Goal: Information Seeking & Learning: Understand process/instructions

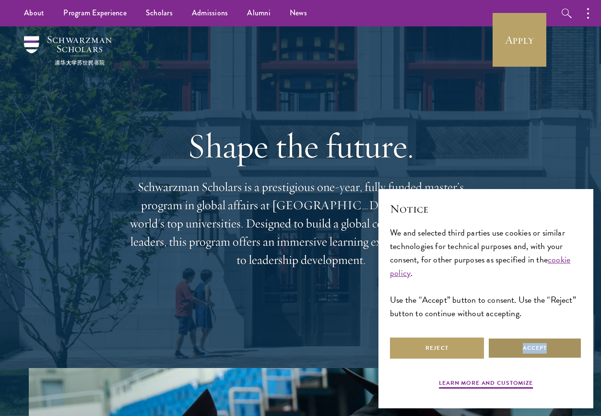
click at [538, 358] on div "Reject Accept" at bounding box center [486, 347] width 192 height 25
click at [537, 352] on button "Accept" at bounding box center [535, 348] width 94 height 22
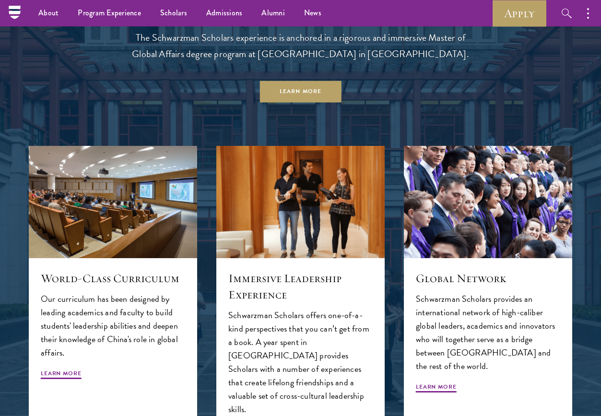
scroll to position [724, 0]
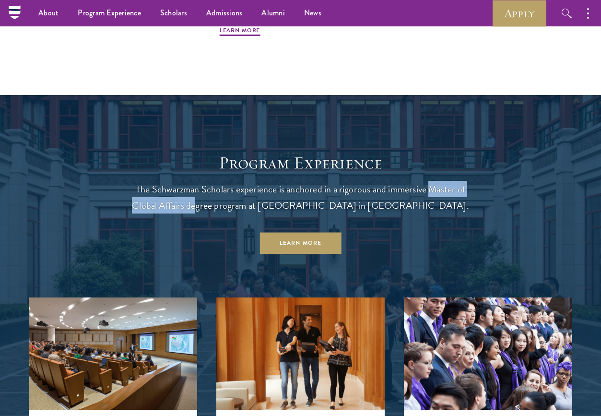
drag, startPoint x: 430, startPoint y: 188, endPoint x: 246, endPoint y: 201, distance: 184.1
click at [246, 201] on p "The Schwarzman Scholars experience is anchored in a rigorous and immersive Mast…" at bounding box center [300, 197] width 345 height 33
click at [300, 246] on link "Learn More" at bounding box center [300, 244] width 82 height 22
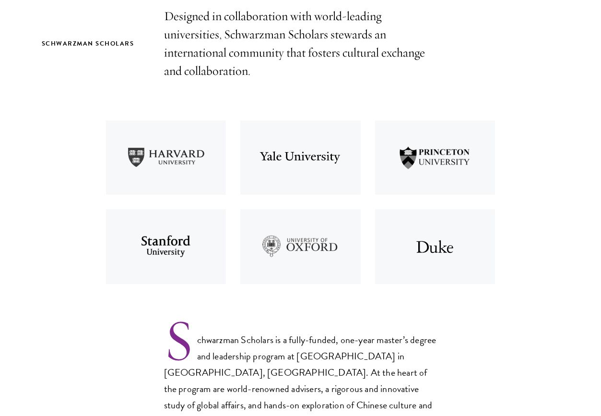
scroll to position [441, 0]
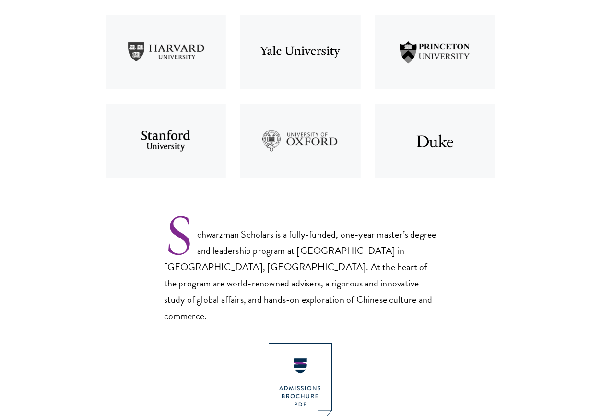
click at [271, 252] on p "Schwarzman Scholars is a fully-funded, one-year master’s degree and leadership …" at bounding box center [300, 267] width 273 height 112
click at [271, 251] on p "Schwarzman Scholars is a fully-funded, one-year master’s degree and leadership …" at bounding box center [300, 267] width 273 height 112
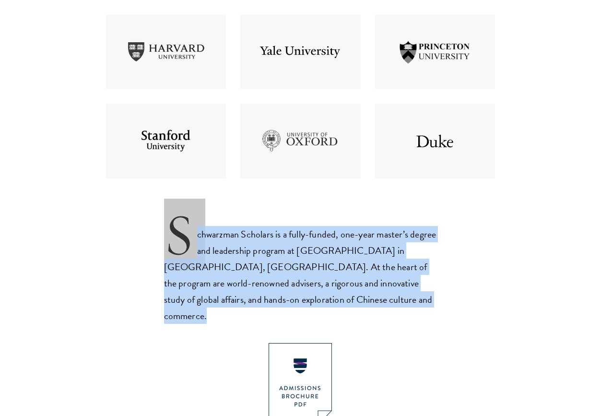
click at [271, 251] on p "Schwarzman Scholars is a fully-funded, one-year master’s degree and leadership …" at bounding box center [300, 267] width 273 height 112
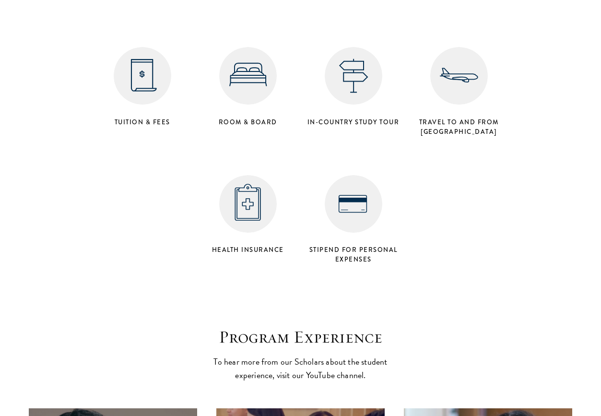
scroll to position [4192, 0]
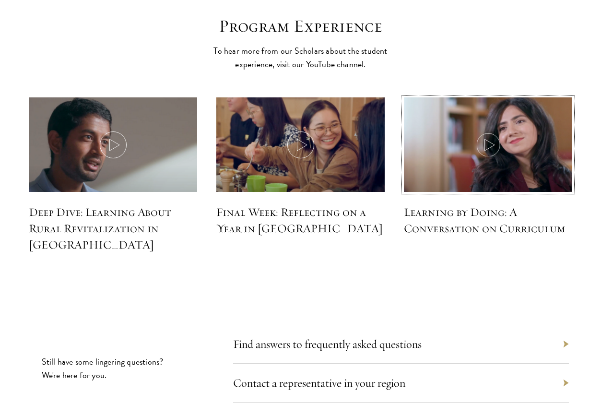
click at [491, 131] on icon at bounding box center [488, 144] width 27 height 27
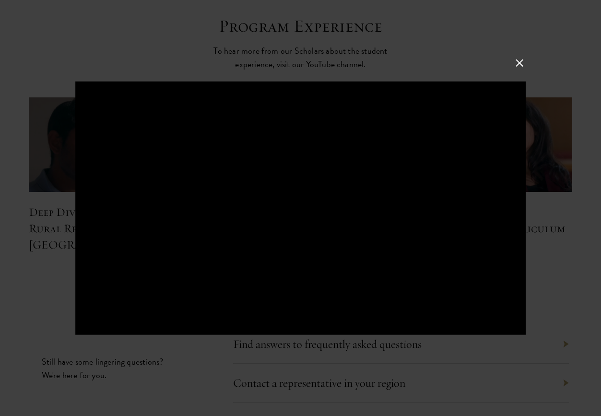
click at [479, 362] on div at bounding box center [300, 208] width 601 height 416
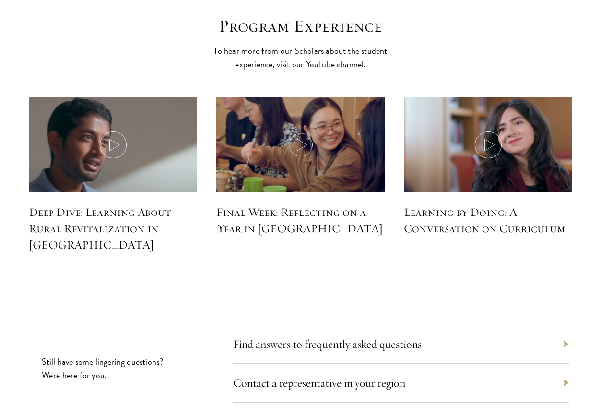
click at [318, 137] on img at bounding box center [300, 145] width 179 height 103
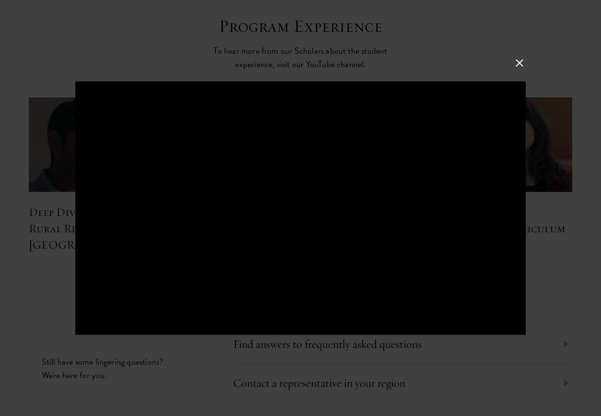
click at [288, 344] on div at bounding box center [300, 208] width 601 height 416
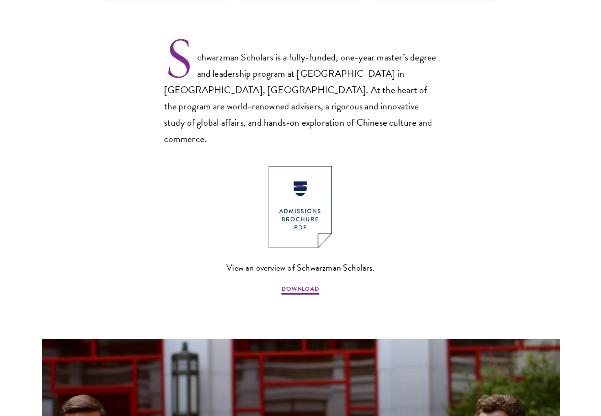
scroll to position [730, 0]
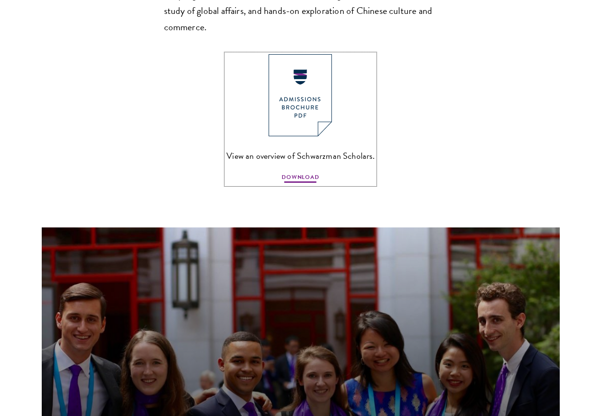
click at [294, 173] on span "DOWNLOAD" at bounding box center [300, 179] width 38 height 12
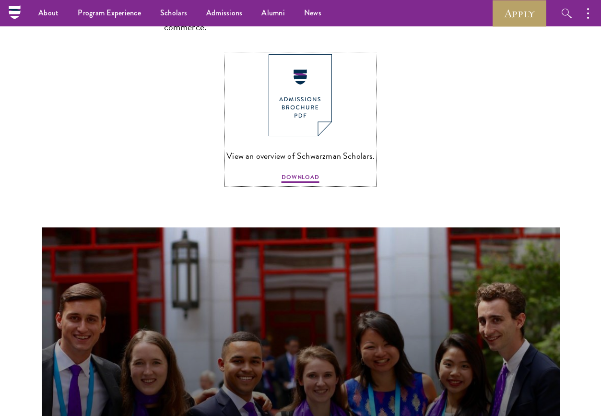
scroll to position [256, 0]
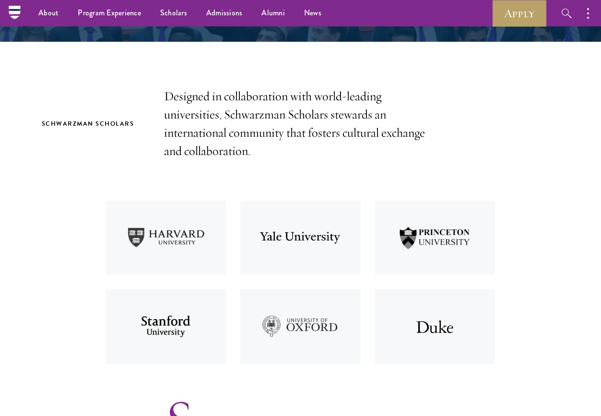
click at [268, 229] on img at bounding box center [300, 237] width 135 height 89
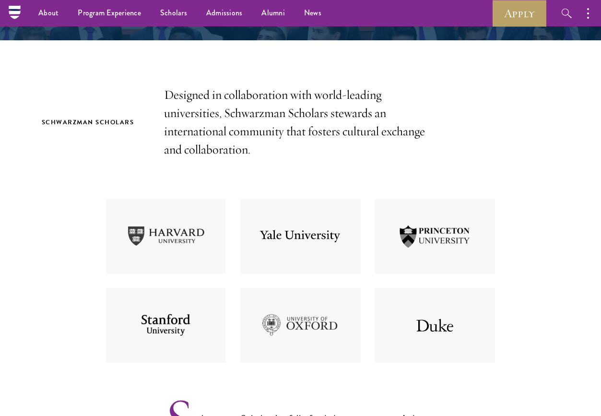
scroll to position [66, 0]
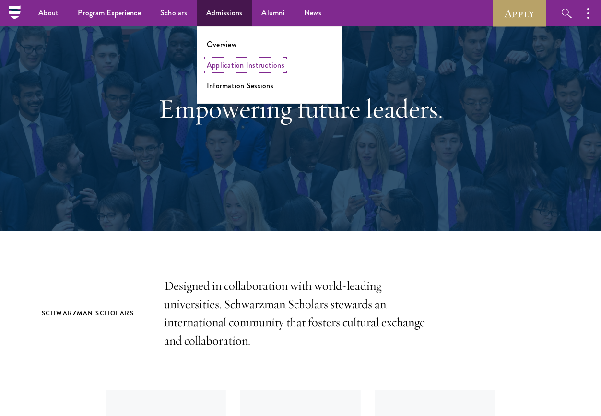
click at [212, 70] on link "Application Instructions" at bounding box center [246, 64] width 78 height 11
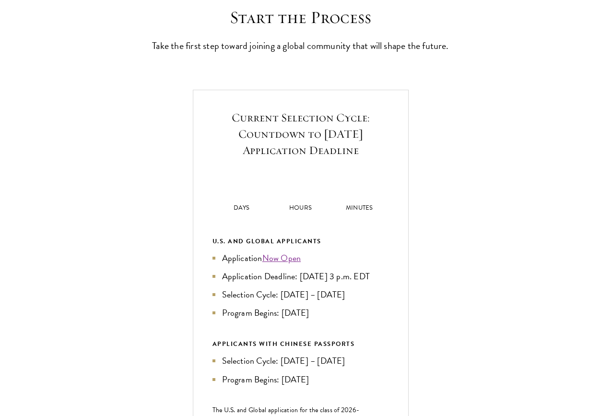
scroll to position [326, 0]
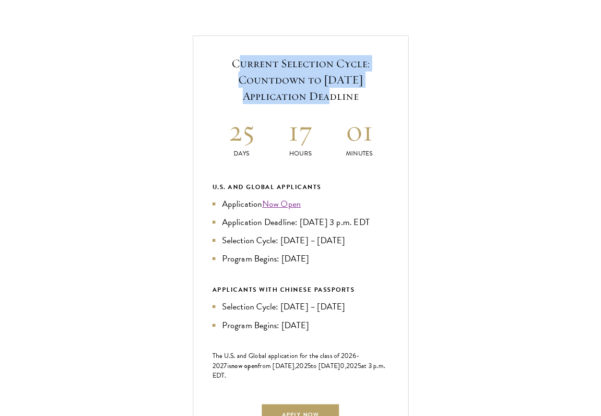
drag, startPoint x: 242, startPoint y: 80, endPoint x: 272, endPoint y: 120, distance: 50.3
click at [272, 104] on h5 "Current Selection Cycle: Countdown to [DATE] Application Deadline" at bounding box center [300, 79] width 176 height 49
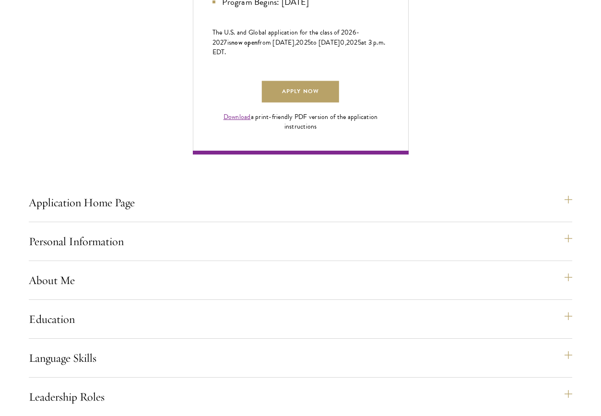
scroll to position [669, 0]
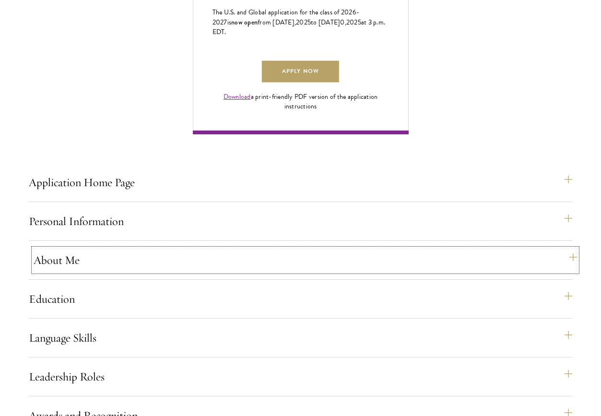
click at [108, 271] on button "About Me" at bounding box center [305, 259] width 543 height 23
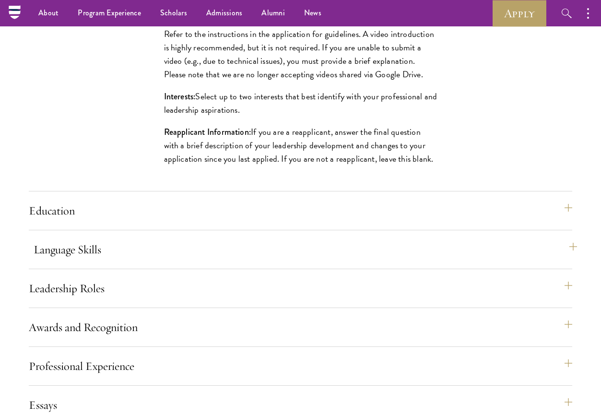
scroll to position [1113, 0]
click at [255, 166] on p "Reapplicant Information: If you are a reapplicant, answer the final question wi…" at bounding box center [300, 146] width 273 height 40
click at [253, 166] on p "Reapplicant Information: If you are a reapplicant, answer the final question wi…" at bounding box center [300, 146] width 273 height 40
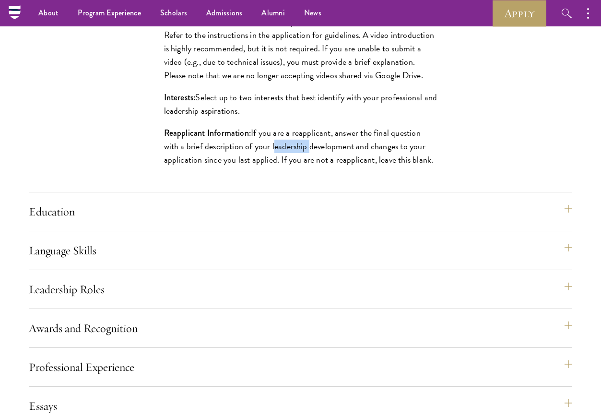
click at [253, 166] on p "Reapplicant Information: If you are a reapplicant, answer the final question wi…" at bounding box center [300, 146] width 273 height 40
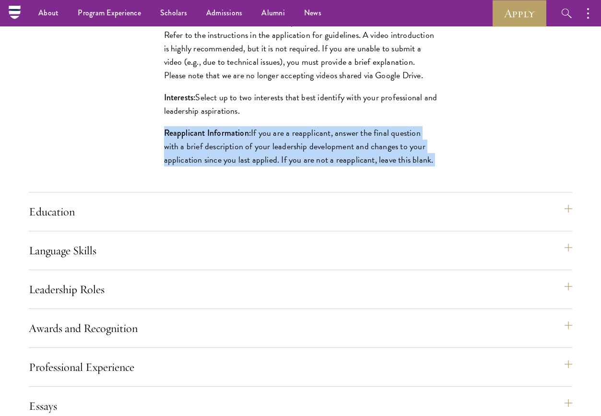
click at [253, 166] on p "Reapplicant Information: If you are a reapplicant, answer the final question wi…" at bounding box center [300, 146] width 273 height 40
click at [201, 223] on button "Education" at bounding box center [305, 211] width 543 height 23
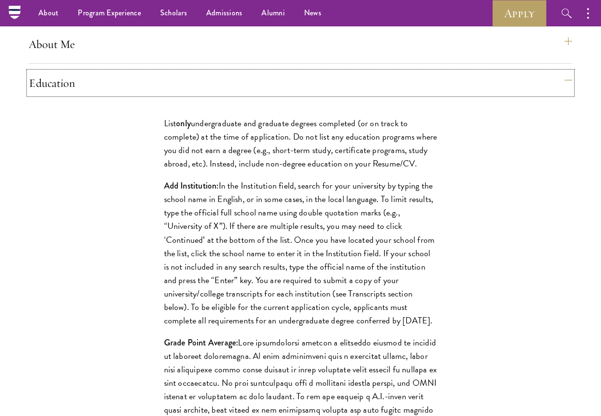
scroll to position [880, 0]
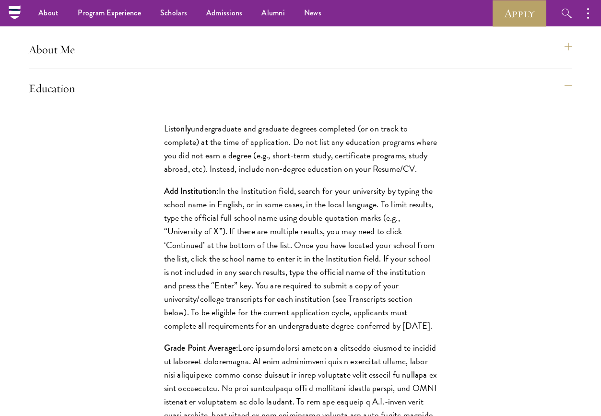
click at [234, 160] on p "List only undergraduate and graduate degrees completed (or on track to complete…" at bounding box center [300, 149] width 273 height 54
click at [235, 161] on p "List only undergraduate and graduate degrees completed (or on track to complete…" at bounding box center [300, 149] width 273 height 54
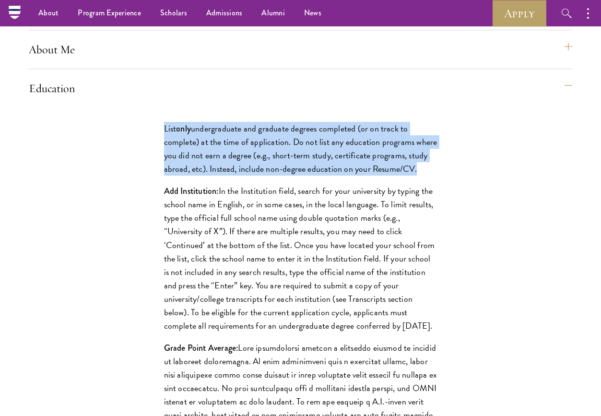
click at [235, 161] on p "List only undergraduate and graduate degrees completed (or on track to complete…" at bounding box center [300, 149] width 273 height 54
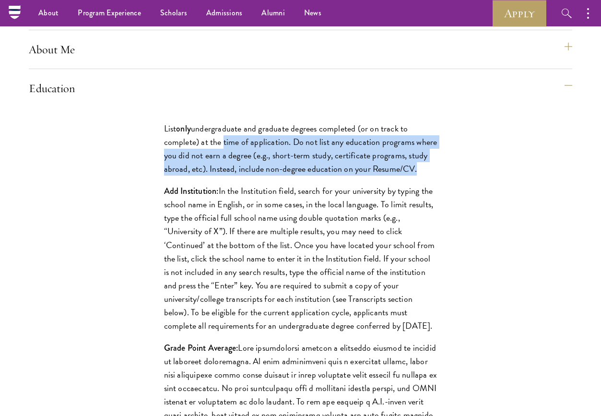
click at [222, 171] on p "List only undergraduate and graduate degrees completed (or on track to complete…" at bounding box center [300, 149] width 273 height 54
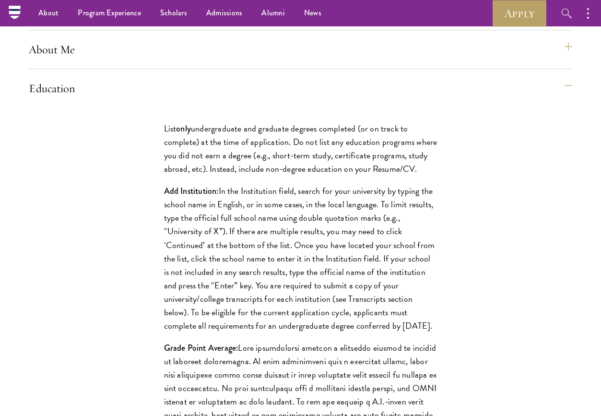
click at [216, 172] on p "List only undergraduate and graduate degrees completed (or on track to complete…" at bounding box center [300, 149] width 273 height 54
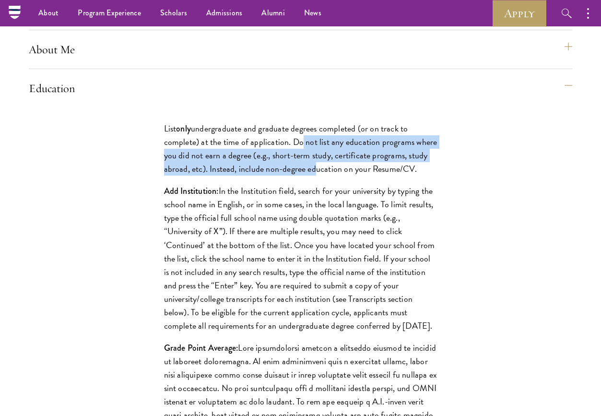
drag, startPoint x: 300, startPoint y: 176, endPoint x: 312, endPoint y: 192, distance: 20.0
click at [312, 175] on p "List only undergraduate and graduate degrees completed (or on track to complete…" at bounding box center [300, 149] width 273 height 54
click at [258, 175] on p "List only undergraduate and graduate degrees completed (or on track to complete…" at bounding box center [300, 149] width 273 height 54
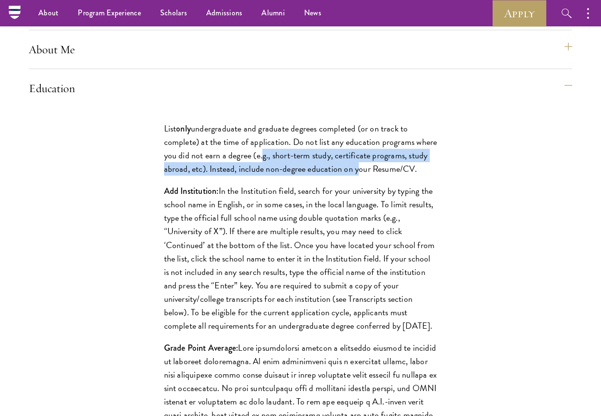
drag, startPoint x: 262, startPoint y: 187, endPoint x: 352, endPoint y: 194, distance: 90.9
click at [352, 175] on p "List only undergraduate and graduate degrees completed (or on track to complete…" at bounding box center [300, 149] width 273 height 54
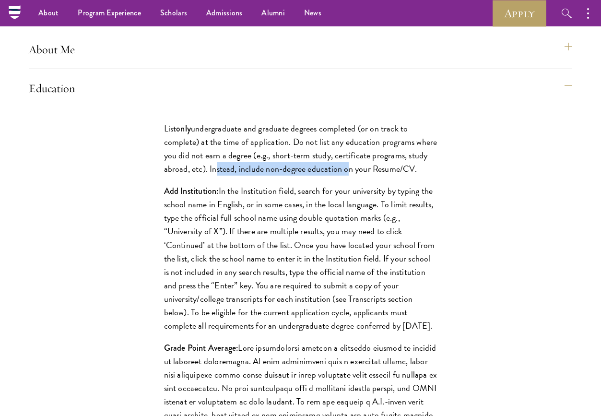
drag, startPoint x: 213, startPoint y: 200, endPoint x: 344, endPoint y: 202, distance: 130.9
click at [343, 175] on p "List only undergraduate and graduate degrees completed (or on track to complete…" at bounding box center [300, 149] width 273 height 54
click at [354, 175] on p "List only undergraduate and graduate degrees completed (or on track to complete…" at bounding box center [300, 149] width 273 height 54
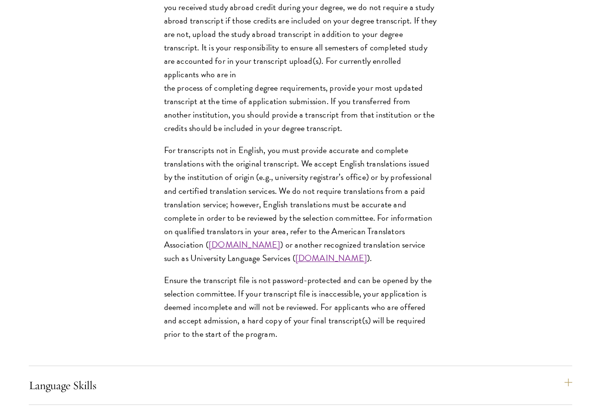
scroll to position [1663, 0]
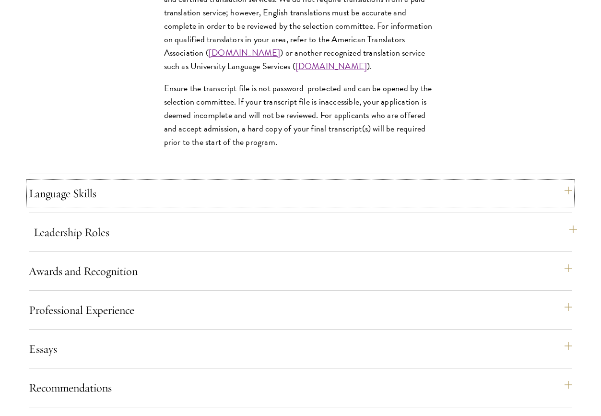
click at [299, 205] on button "Language Skills" at bounding box center [300, 193] width 543 height 23
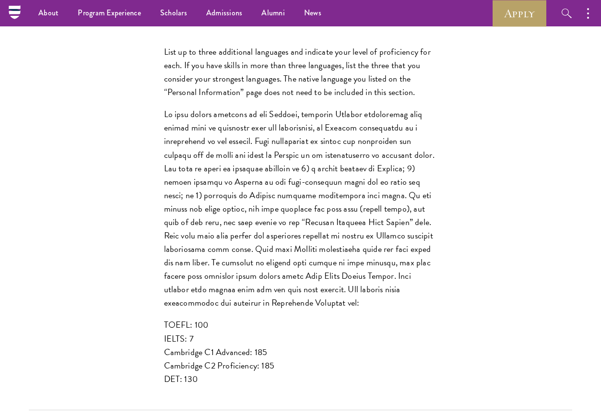
scroll to position [940, 0]
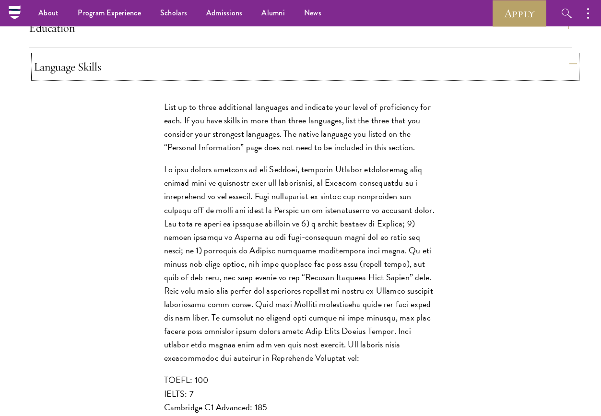
click at [276, 78] on button "Language Skills" at bounding box center [305, 66] width 543 height 23
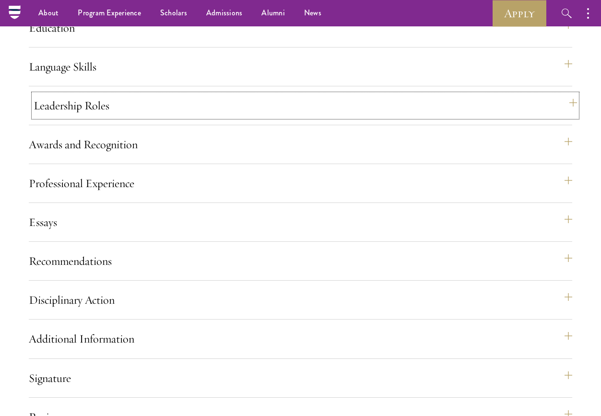
click at [221, 117] on button "Leadership Roles" at bounding box center [305, 105] width 543 height 23
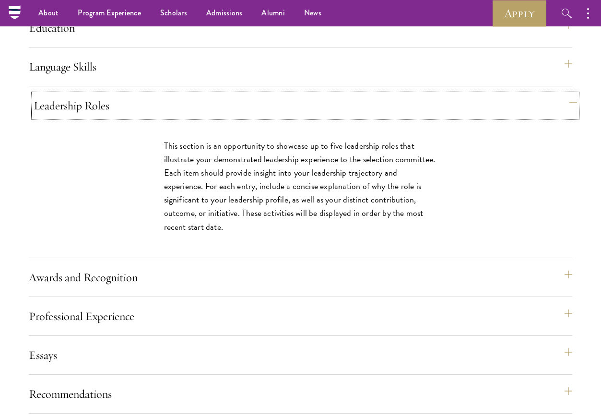
click at [222, 117] on button "Leadership Roles" at bounding box center [305, 105] width 543 height 23
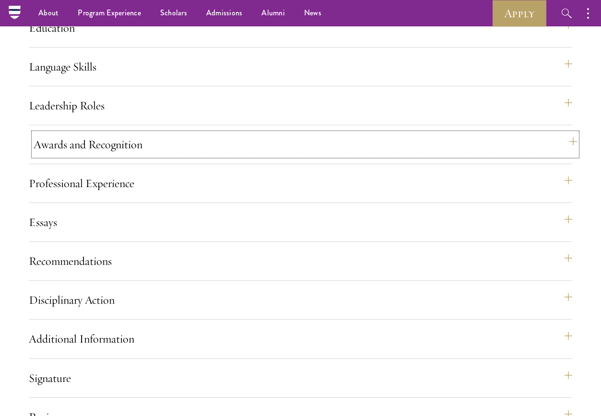
click at [146, 156] on button "Awards and Recognition" at bounding box center [305, 144] width 543 height 23
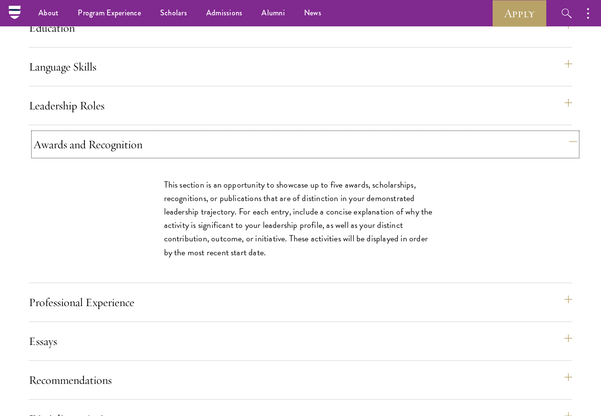
click at [151, 156] on button "Awards and Recognition" at bounding box center [305, 144] width 543 height 23
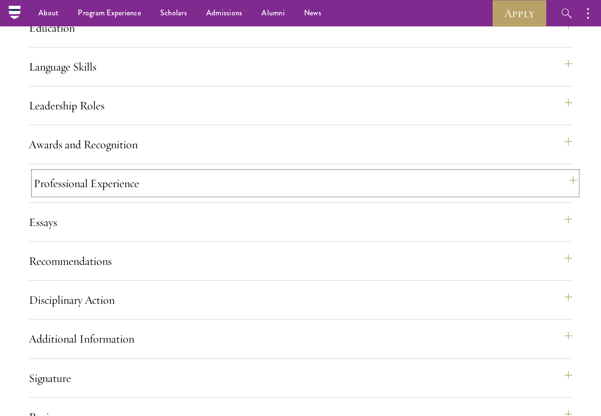
click at [141, 195] on button "Professional Experience" at bounding box center [305, 183] width 543 height 23
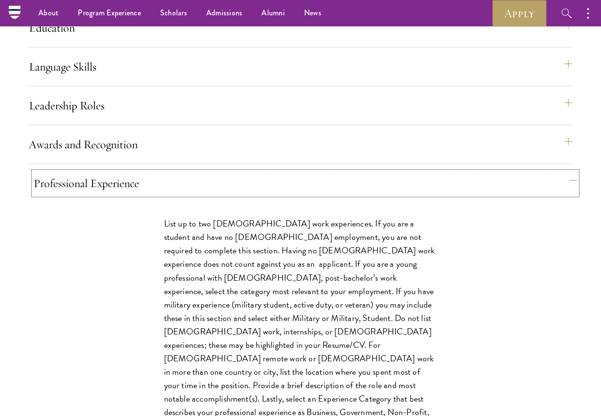
click at [144, 195] on button "Professional Experience" at bounding box center [305, 183] width 543 height 23
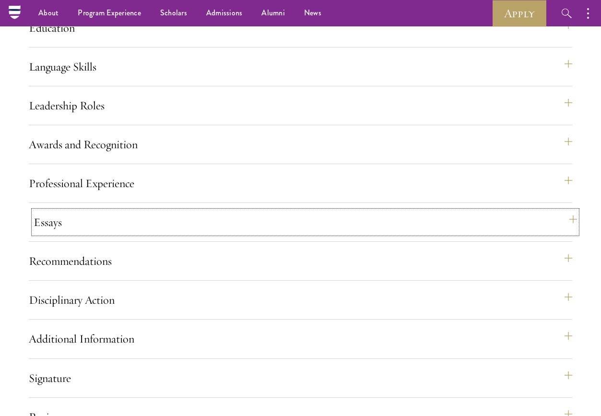
click at [143, 234] on button "Essays" at bounding box center [305, 222] width 543 height 23
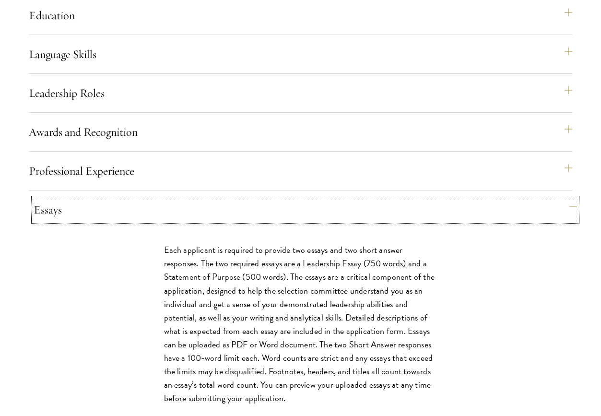
scroll to position [1010, 0]
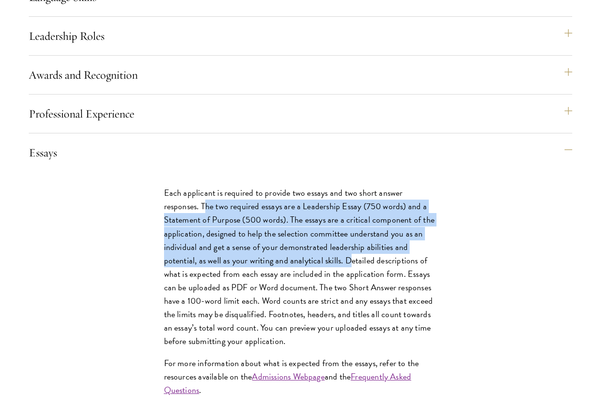
drag, startPoint x: 204, startPoint y: 241, endPoint x: 347, endPoint y: 286, distance: 150.0
click at [347, 287] on p "Each applicant is required to provide two essays and two short answer responses…" at bounding box center [300, 267] width 273 height 162
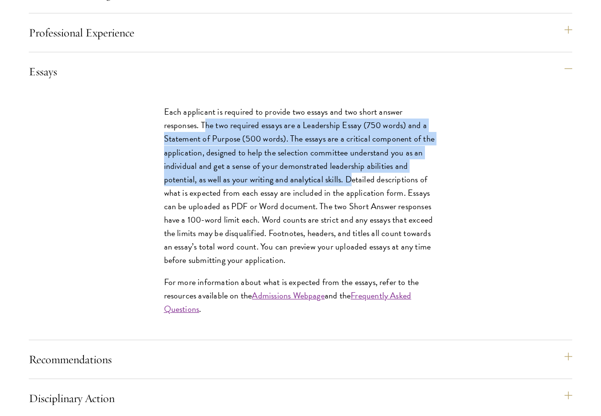
scroll to position [1092, 0]
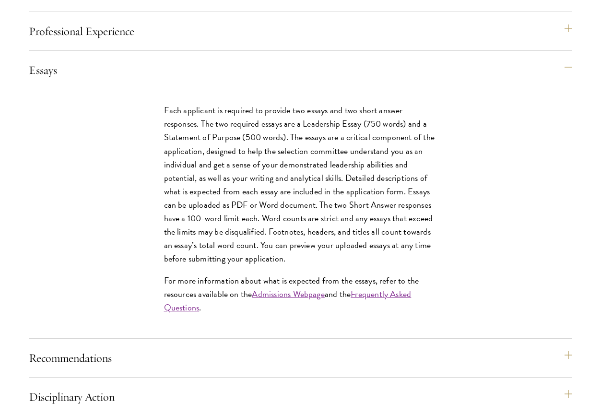
click at [347, 265] on p "Each applicant is required to provide two essays and two short answer responses…" at bounding box center [300, 185] width 273 height 162
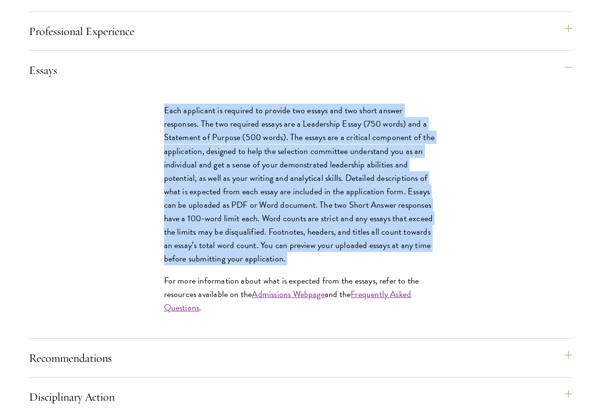
click at [347, 265] on p "Each applicant is required to provide two essays and two short answer responses…" at bounding box center [300, 185] width 273 height 162
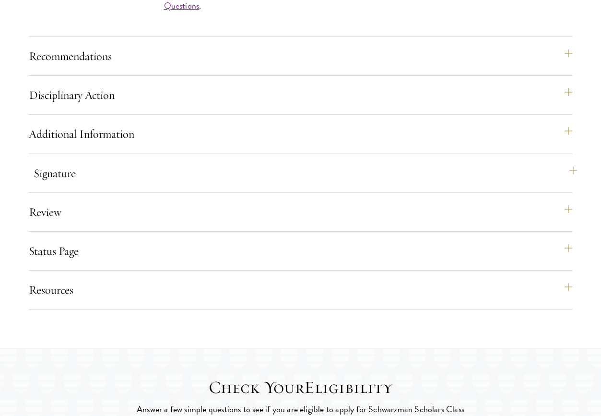
scroll to position [1397, 0]
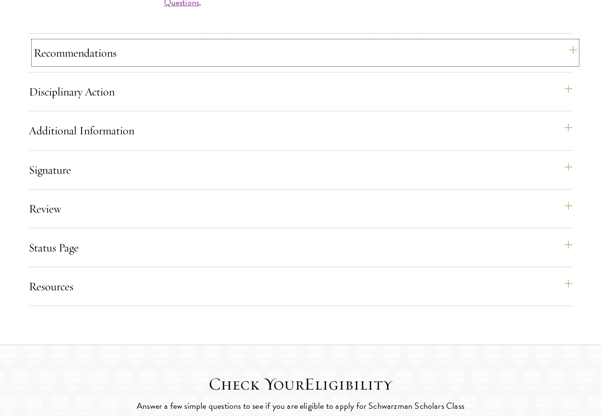
click at [198, 64] on button "Recommendations" at bounding box center [305, 52] width 543 height 23
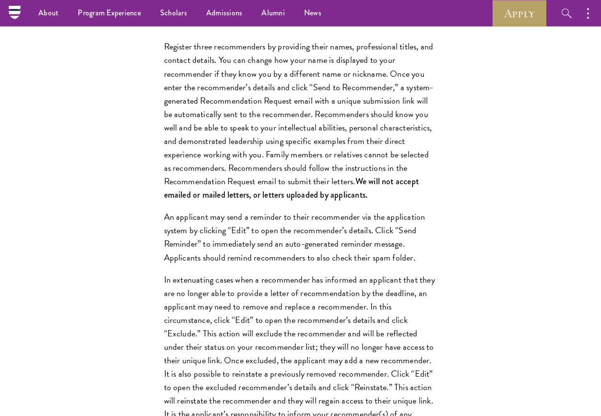
scroll to position [1180, 0]
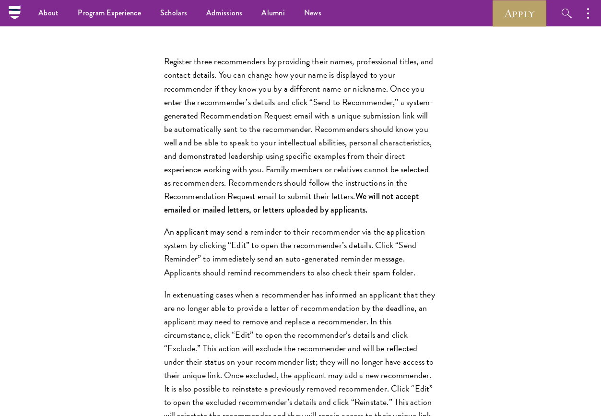
click at [202, 110] on p "Register three recommenders by providing their names, professional titles, and …" at bounding box center [300, 136] width 273 height 162
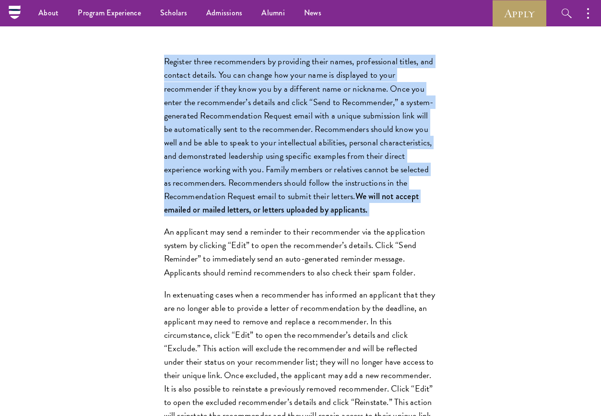
click at [202, 110] on p "Register three recommenders by providing their names, professional titles, and …" at bounding box center [300, 136] width 273 height 162
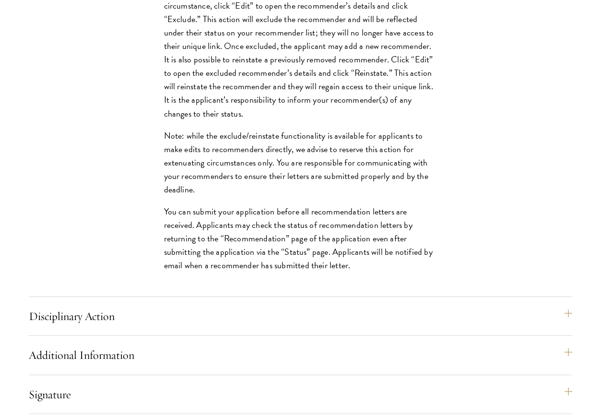
scroll to position [1940, 0]
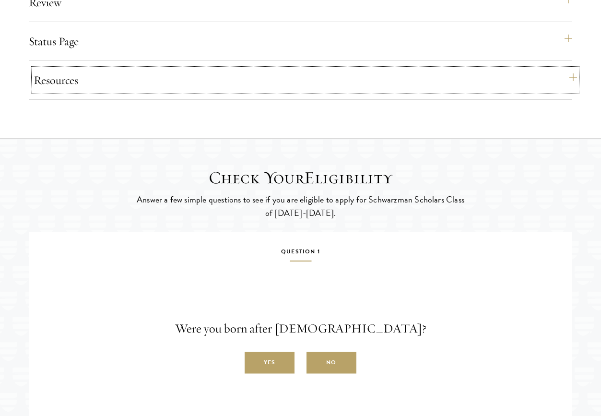
click at [165, 92] on button "Resources" at bounding box center [305, 80] width 543 height 23
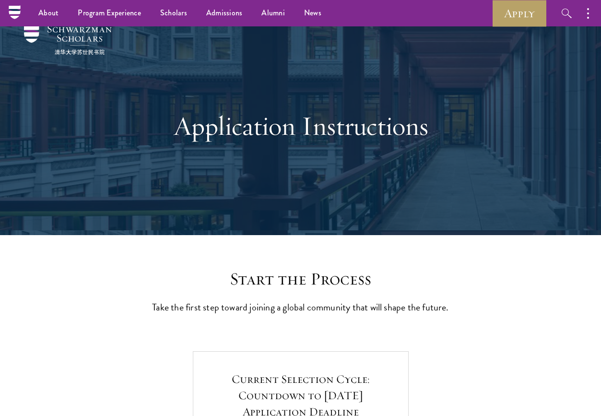
scroll to position [0, 0]
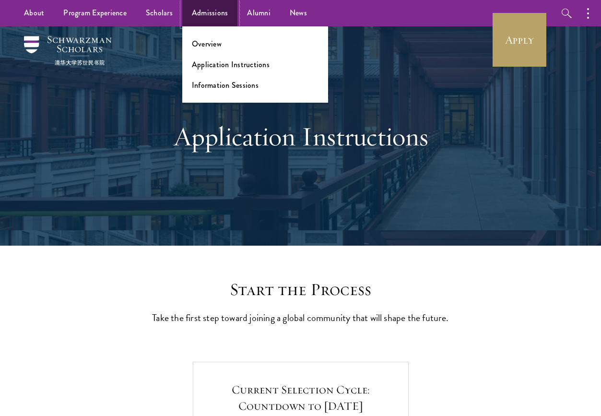
click at [209, 13] on link "Admissions" at bounding box center [210, 13] width 56 height 26
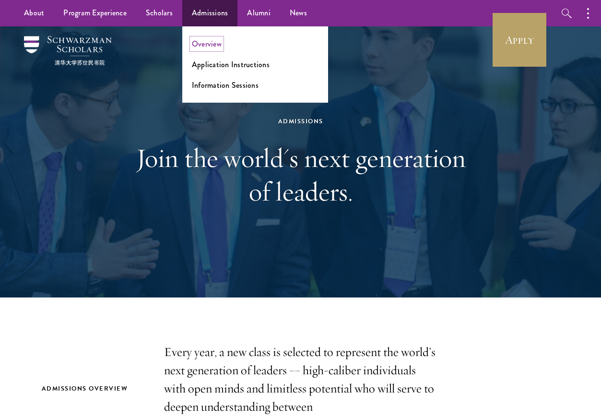
click at [212, 40] on link "Overview" at bounding box center [207, 43] width 30 height 11
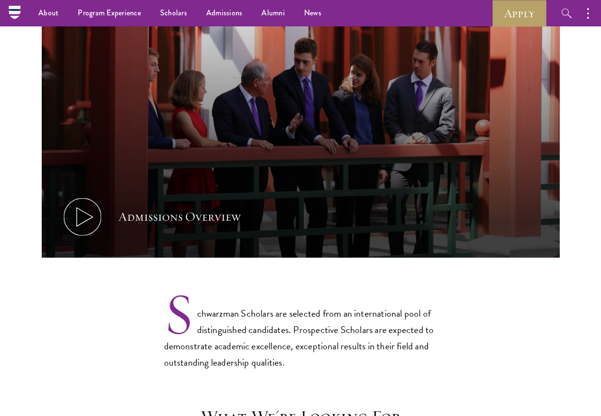
scroll to position [433, 0]
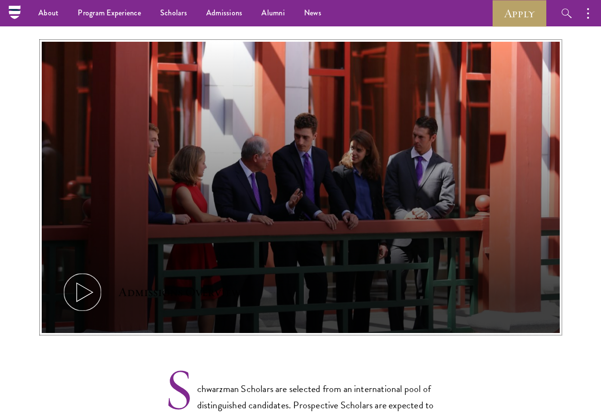
click at [319, 112] on button "Admissions Overview" at bounding box center [301, 188] width 518 height 292
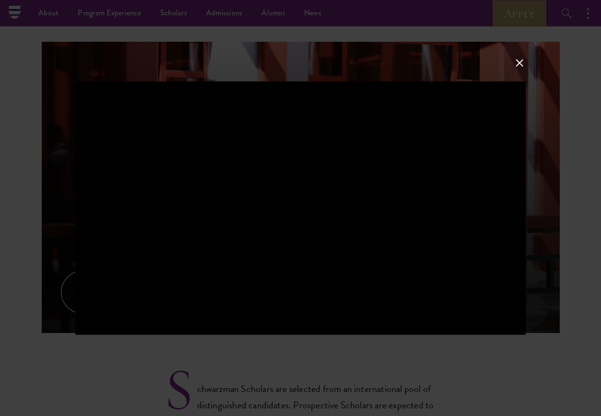
click at [519, 63] on button at bounding box center [519, 63] width 12 height 12
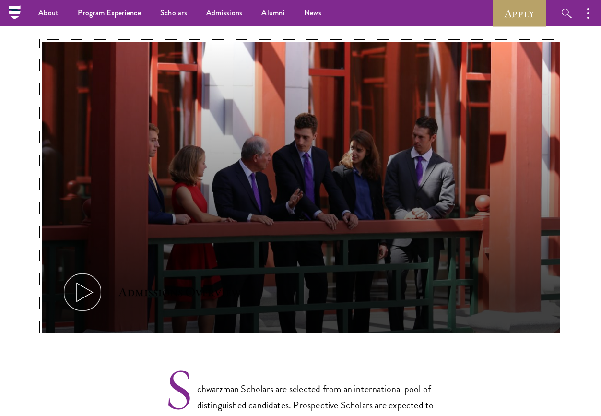
click at [199, 241] on button "Admissions Overview" at bounding box center [301, 188] width 518 height 292
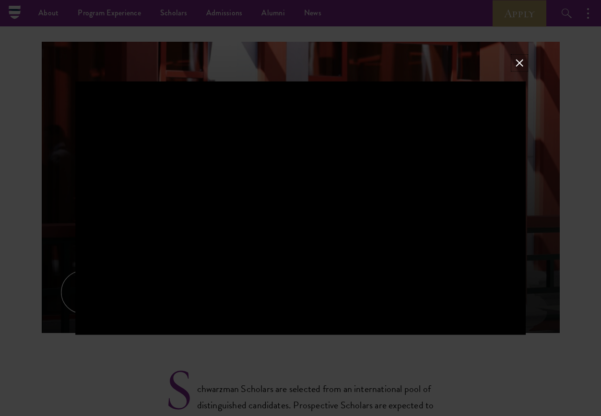
click at [525, 57] on button at bounding box center [519, 63] width 12 height 12
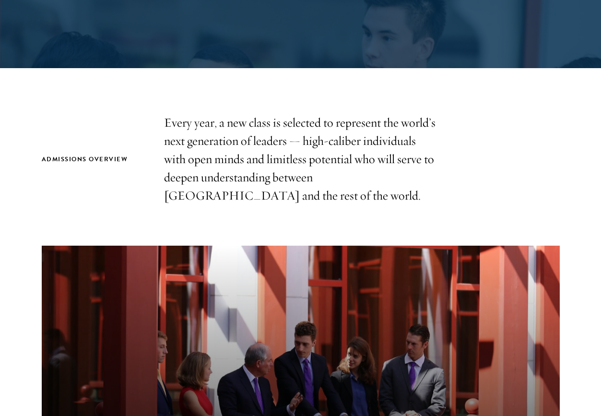
scroll to position [0, 0]
